Goal: Find contact information: Find contact information

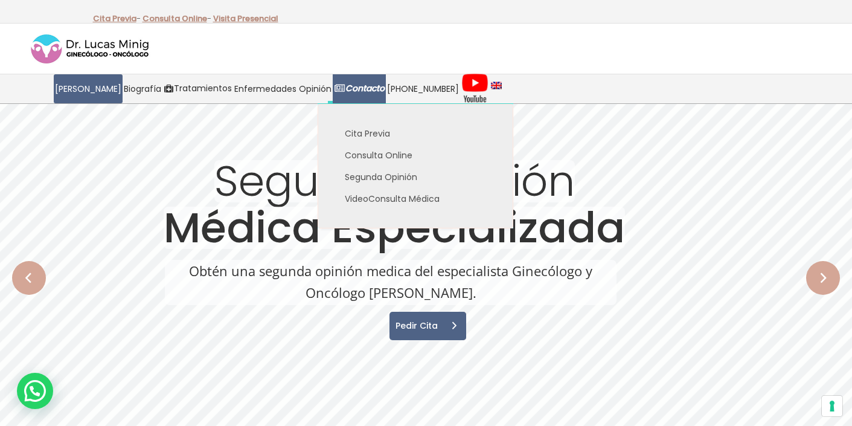
click at [362, 88] on strong "Contacto" at bounding box center [364, 88] width 39 height 12
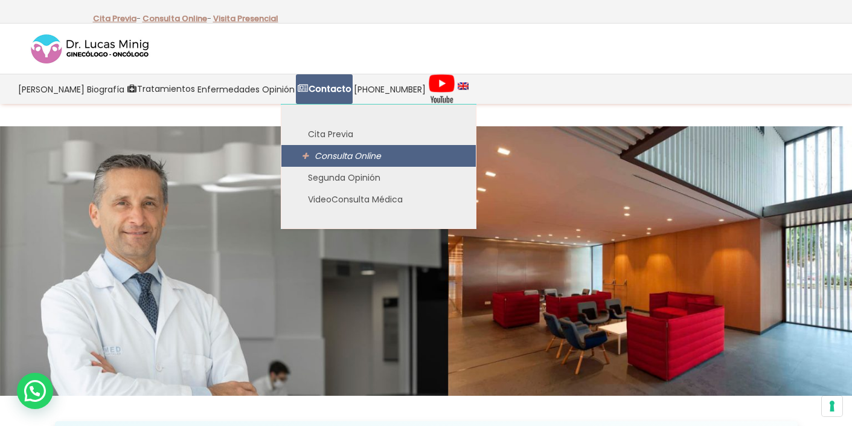
click at [315, 156] on span "Consulta Online" at bounding box center [348, 156] width 66 height 12
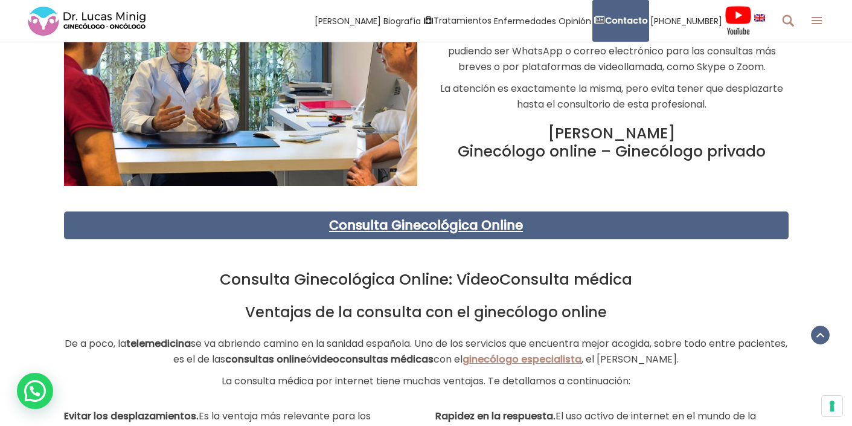
scroll to position [860, 0]
click at [413, 259] on div at bounding box center [426, 249] width 725 height 19
